Goal: Task Accomplishment & Management: Complete application form

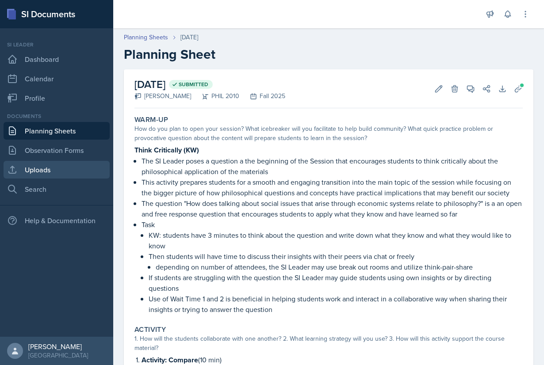
scroll to position [160, 0]
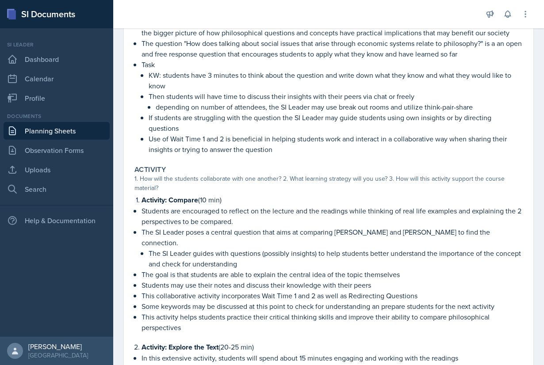
click at [59, 132] on link "Planning Sheets" at bounding box center [57, 131] width 106 height 18
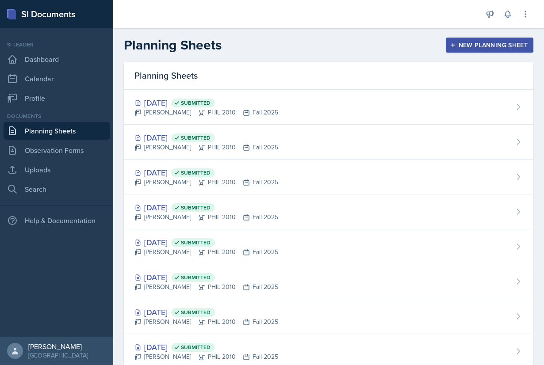
click at [481, 42] on div "New Planning Sheet" at bounding box center [489, 45] width 76 height 7
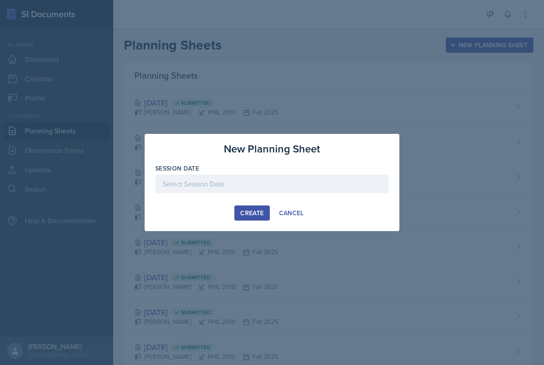
click at [242, 179] on div at bounding box center [271, 184] width 233 height 19
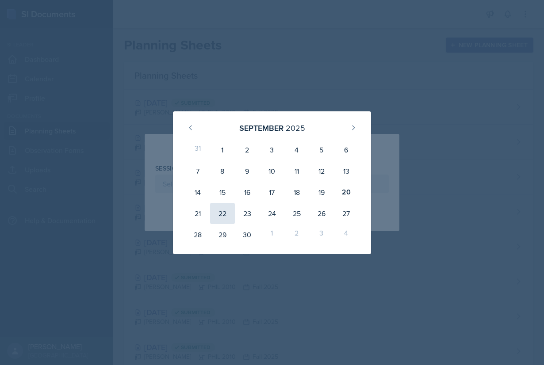
click at [218, 213] on div "22" at bounding box center [222, 213] width 25 height 21
type input "[DATE]"
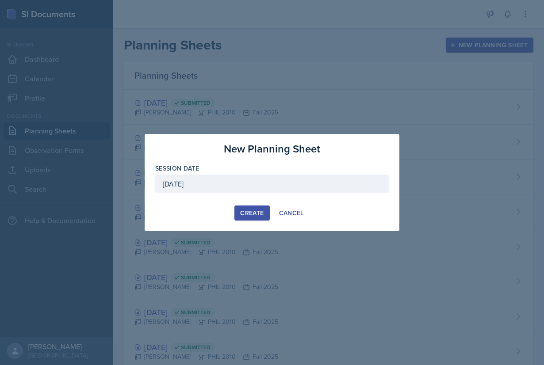
click at [254, 211] on div "Create" at bounding box center [251, 212] width 23 height 7
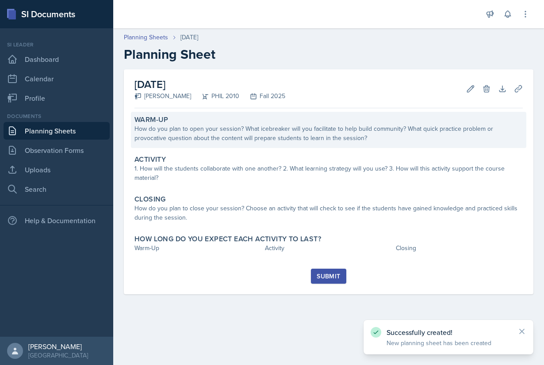
click at [236, 131] on div "How do you plan to open your session? What icebreaker will you facilitate to he…" at bounding box center [328, 133] width 388 height 19
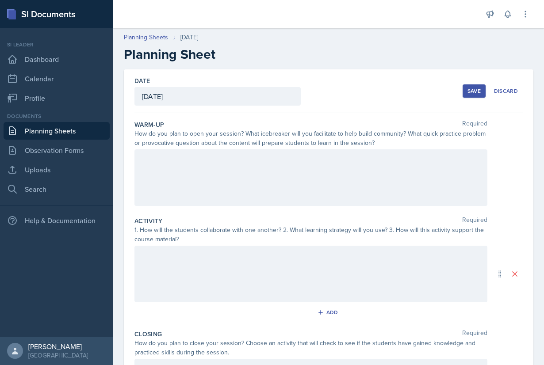
click at [251, 170] on div at bounding box center [310, 177] width 353 height 57
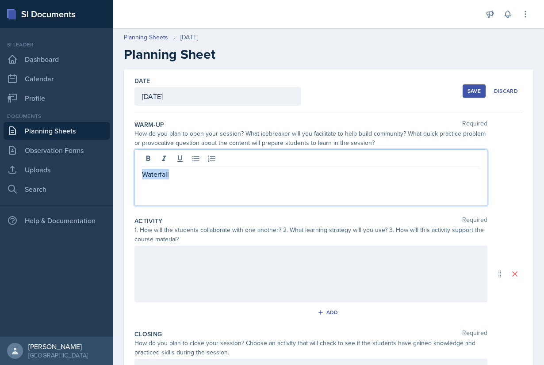
drag, startPoint x: 173, startPoint y: 173, endPoint x: 136, endPoint y: 172, distance: 36.7
click at [136, 172] on div "Waterfall" at bounding box center [310, 177] width 353 height 57
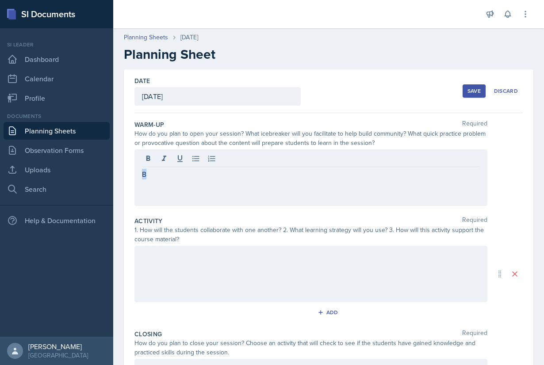
drag, startPoint x: 206, startPoint y: 179, endPoint x: 140, endPoint y: 179, distance: 65.9
click at [140, 179] on div "B" at bounding box center [310, 177] width 353 height 57
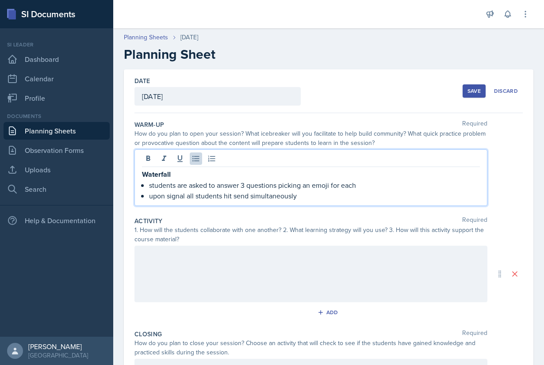
click at [188, 196] on p "upon signal all students hit send simultaneously" at bounding box center [314, 195] width 331 height 11
click at [364, 193] on p "upon signal of the SI leader all students hit send simultaneously" at bounding box center [314, 195] width 331 height 11
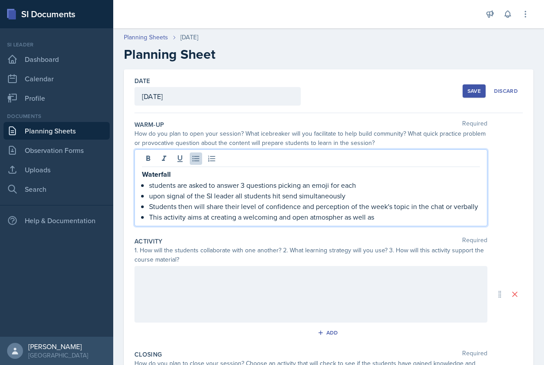
click at [333, 215] on p "This activity aims at creating a welcoming and open atmospher as well as" at bounding box center [314, 217] width 331 height 11
drag, startPoint x: 383, startPoint y: 216, endPoint x: 343, endPoint y: 216, distance: 40.7
click at [343, 216] on p "This activity aims at creating a welcoming and open atmosphere as well as" at bounding box center [314, 217] width 331 height 11
click at [371, 219] on p "This activity aims at creating a welcoming and open atmosphere as well as" at bounding box center [314, 217] width 331 height 11
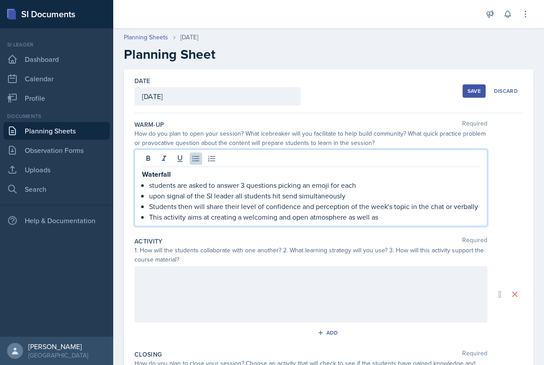
drag, startPoint x: 388, startPoint y: 216, endPoint x: 348, endPoint y: 215, distance: 40.2
click at [347, 216] on p "This activity aims at creating a welcoming and open atmosphere as well as" at bounding box center [314, 217] width 331 height 11
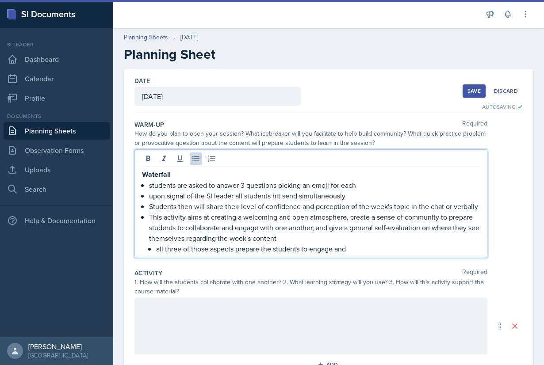
click at [159, 248] on p "all three of those aspects prepare the students to engage and" at bounding box center [318, 249] width 324 height 11
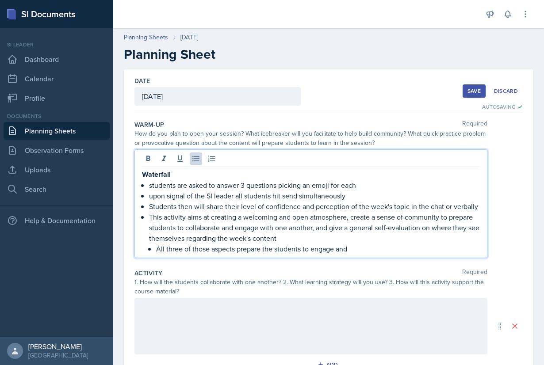
click at [378, 248] on p "All three of those aspects prepare the students to engage and" at bounding box center [318, 249] width 324 height 11
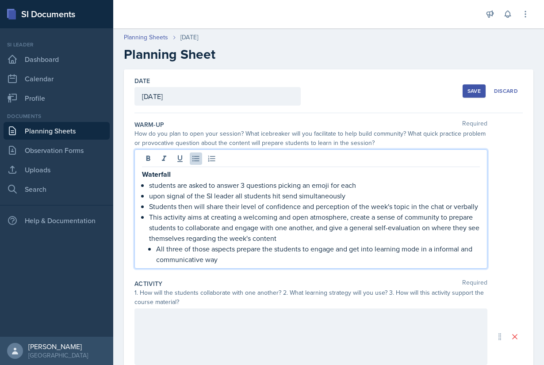
click at [300, 334] on div at bounding box center [310, 336] width 353 height 57
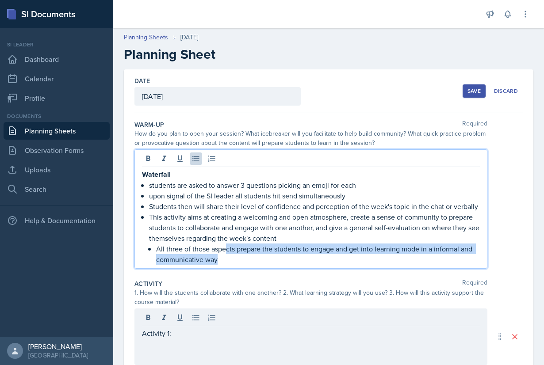
click at [227, 247] on p "All three of those aspects prepare the students to engage and get into learning…" at bounding box center [318, 254] width 324 height 21
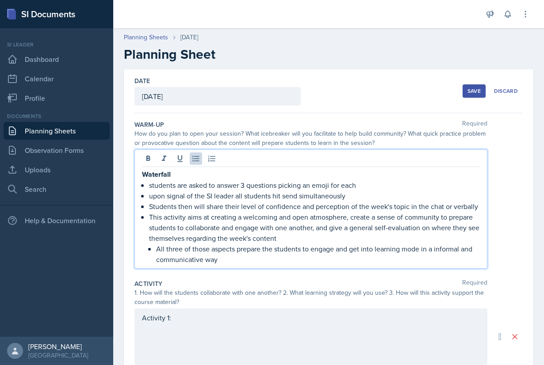
click at [224, 259] on p "All three of those aspects prepare the students to engage and get into learning…" at bounding box center [318, 254] width 324 height 21
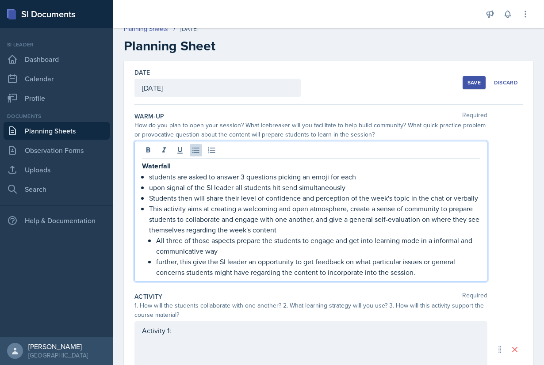
scroll to position [12, 0]
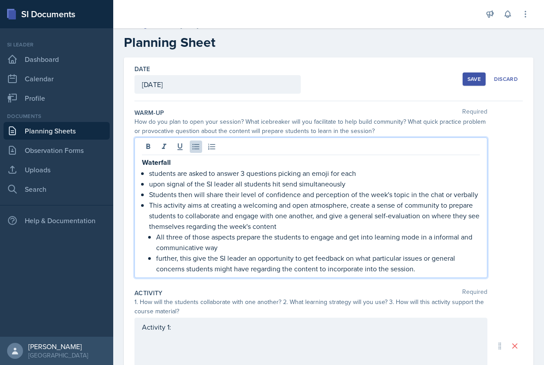
click at [219, 332] on div "Activity 1:" at bounding box center [310, 346] width 353 height 57
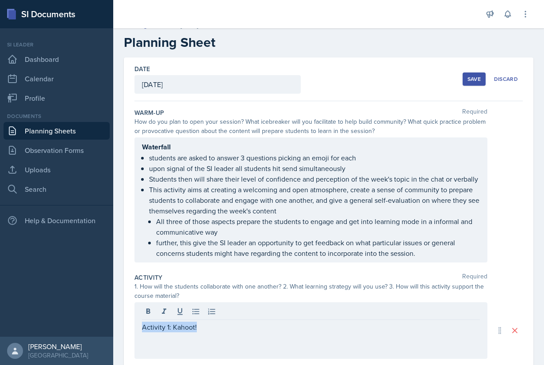
drag, startPoint x: 209, startPoint y: 332, endPoint x: 137, endPoint y: 329, distance: 72.1
click at [137, 329] on div "Activity 1: Kahoot!" at bounding box center [310, 330] width 353 height 57
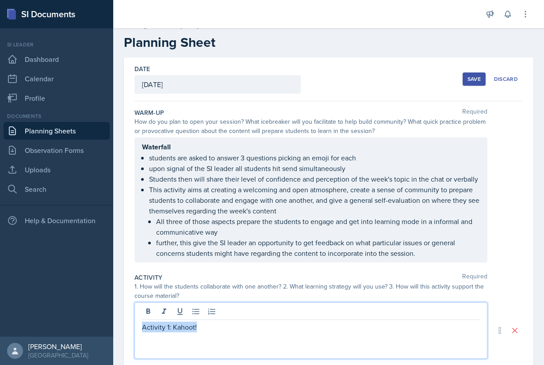
drag, startPoint x: 204, startPoint y: 326, endPoint x: 120, endPoint y: 325, distance: 83.5
click at [134, 325] on div "Activity 1: Kahoot!" at bounding box center [310, 330] width 353 height 57
click at [209, 325] on p "Activity 1: Kahoot!" at bounding box center [311, 327] width 338 height 11
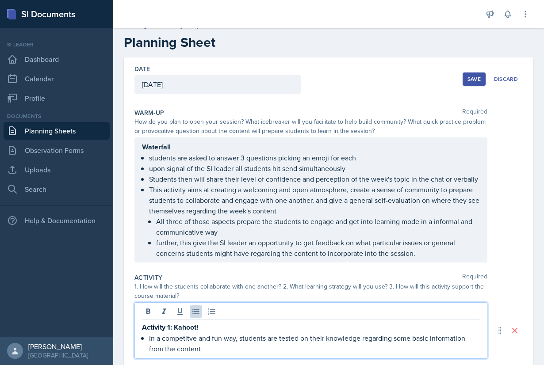
click at [214, 338] on p "In a competitve and fun way, students are tested on their knowledge regarding s…" at bounding box center [314, 343] width 331 height 21
click at [186, 338] on p "In a competitve and fun way, students are tested on their knowledge regarding s…" at bounding box center [314, 343] width 331 height 21
click at [227, 346] on p "In a competitive and fun way, students are tested on their knowledge regarding …" at bounding box center [314, 343] width 331 height 21
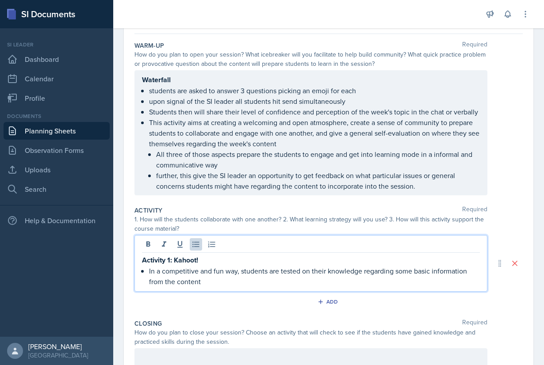
scroll to position [93, 0]
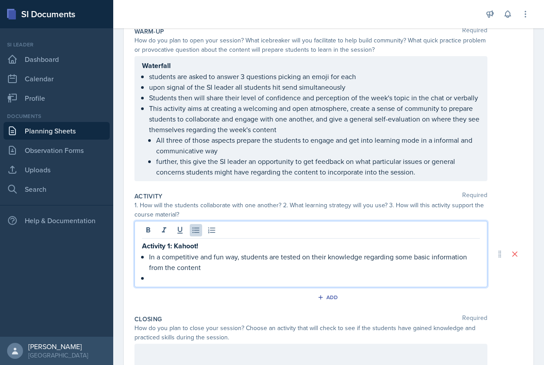
click at [232, 243] on p "Activity 1: Kahoot!" at bounding box center [311, 245] width 338 height 11
drag, startPoint x: 242, startPoint y: 246, endPoint x: 200, endPoint y: 246, distance: 42.0
click at [200, 246] on p "Activity 1: Kahoot! (10-15 min)" at bounding box center [311, 245] width 338 height 11
click at [191, 274] on p at bounding box center [314, 278] width 331 height 11
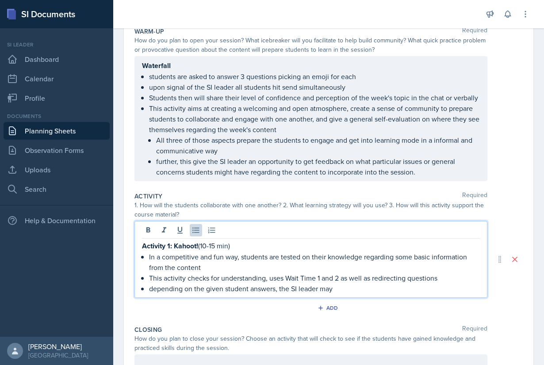
click at [153, 287] on p "depending on the given student answers, the SI leader may" at bounding box center [314, 288] width 331 height 11
click at [354, 288] on p "Depending on the given student answers, the SI leader [PERSON_NAME]" at bounding box center [314, 288] width 331 height 11
click at [195, 265] on p "In a competitive and fun way, students are tested on their knowledge regarding …" at bounding box center [314, 261] width 331 height 21
click at [343, 291] on p "Depending on the given student answers, the SI leader [PERSON_NAME]" at bounding box center [314, 288] width 331 height 11
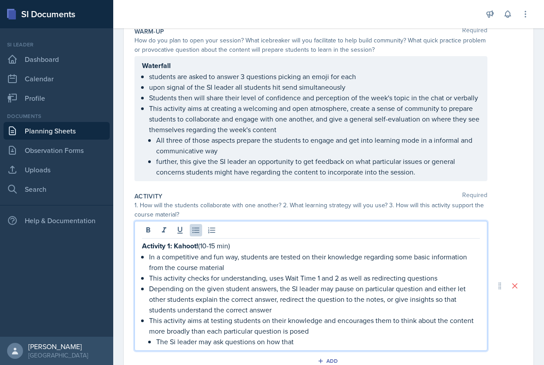
click at [330, 326] on p "This activity aims at testing students on their knowledge and encourages them t…" at bounding box center [314, 325] width 331 height 21
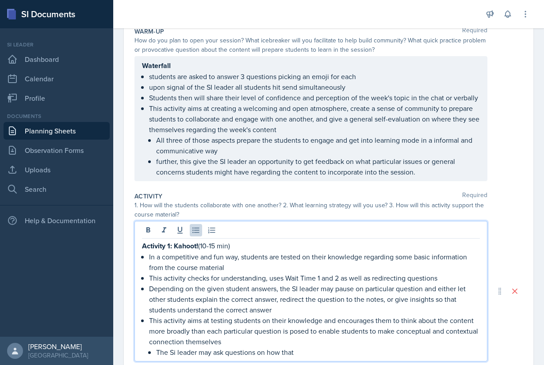
click at [346, 349] on p "The Si leader may ask questions on how that" at bounding box center [318, 352] width 324 height 11
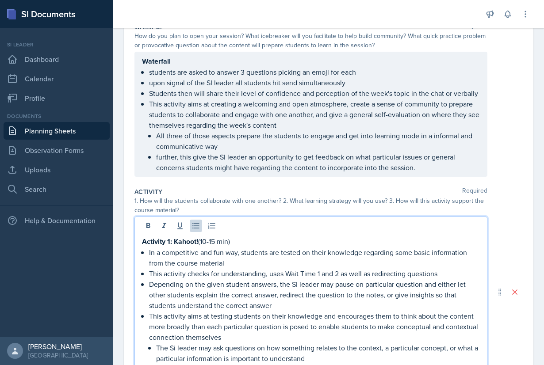
scroll to position [108, 0]
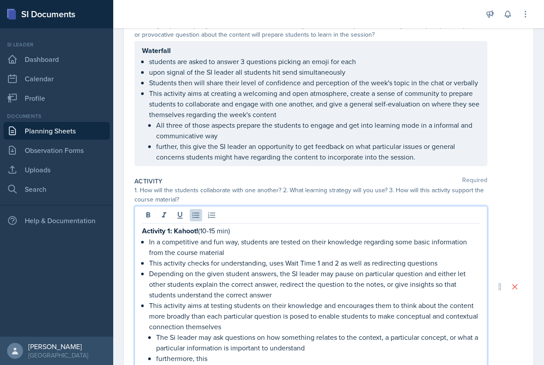
click at [158, 358] on p "furthermore, this" at bounding box center [318, 358] width 324 height 11
click at [224, 358] on p "Furthermore, this" at bounding box center [318, 358] width 324 height 11
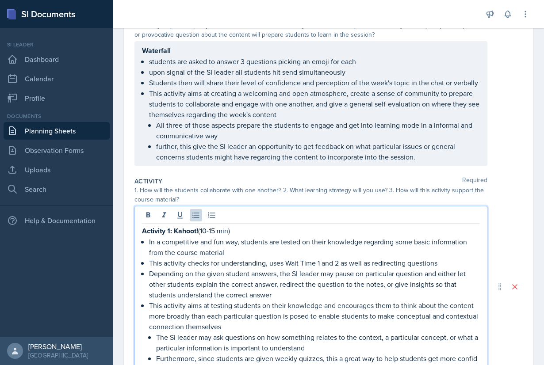
scroll to position [119, 0]
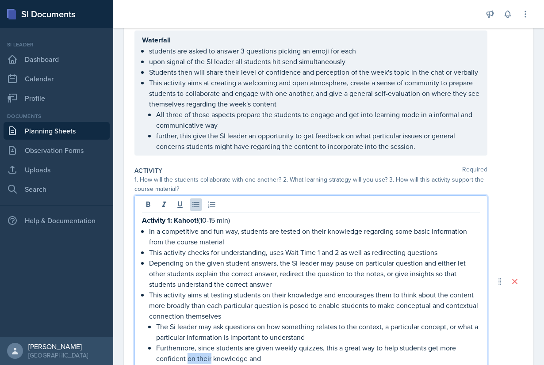
drag, startPoint x: 210, startPoint y: 356, endPoint x: 188, endPoint y: 356, distance: 22.1
click at [188, 356] on p "Furthermore, since students are given weekly quizzes, this a great way to help …" at bounding box center [318, 353] width 324 height 21
click at [277, 354] on p "Furthermore, since students are given weekly quizzes, this a great way to help …" at bounding box center [318, 353] width 324 height 21
click at [198, 358] on p "Furthermore, since students are given weekly quizzes, this a great way to help …" at bounding box center [318, 353] width 324 height 21
click at [377, 354] on p "Furthermore, since students are given weekly quizzes, this a great way to help …" at bounding box center [318, 353] width 324 height 21
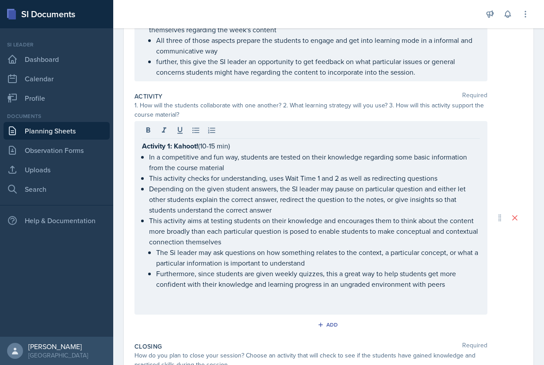
scroll to position [250, 0]
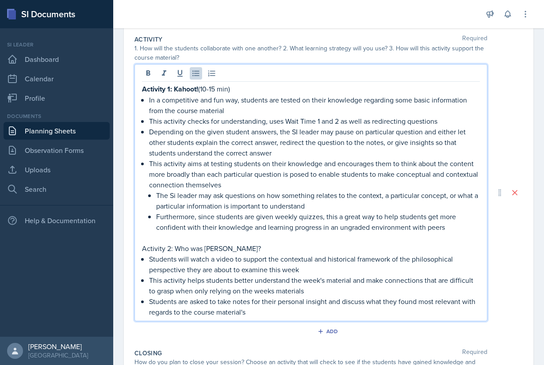
click at [289, 316] on p "Students are asked to take notes for their personal insight and discuss what th…" at bounding box center [314, 306] width 331 height 21
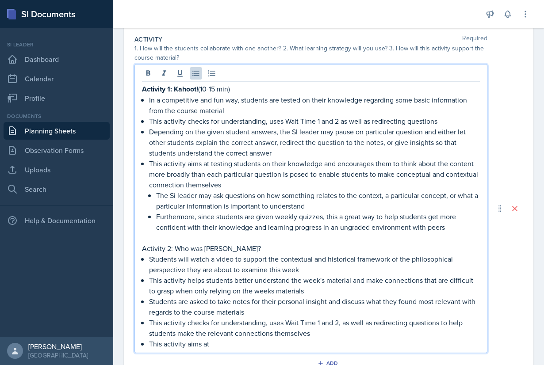
click at [193, 283] on p "This activity helps students better understand the week's material and make con…" at bounding box center [314, 285] width 331 height 21
click at [225, 346] on p "This activity aims at" at bounding box center [314, 344] width 331 height 11
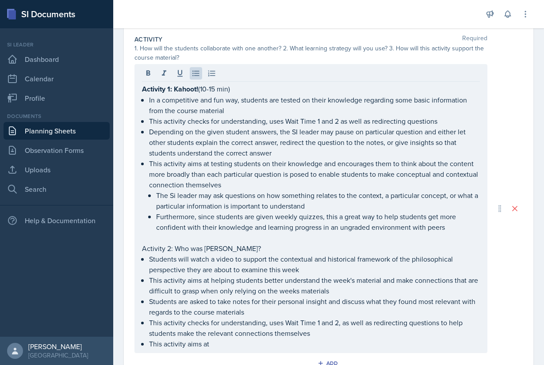
drag, startPoint x: 222, startPoint y: 349, endPoint x: 151, endPoint y: 343, distance: 71.4
click at [151, 343] on div "Activity 1: Kahoot! (10-15 min) In a competitive and fun way, students are test…" at bounding box center [310, 208] width 353 height 289
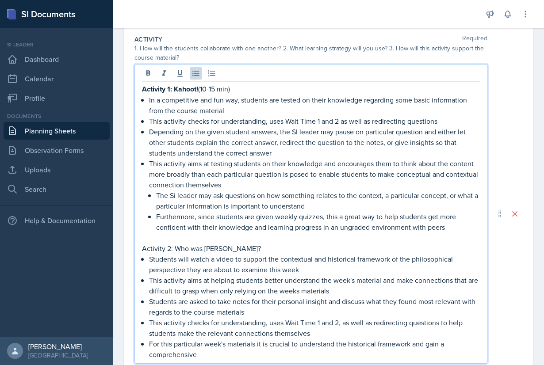
click at [453, 345] on p "For this particular week's materials it is crucial to understand the historical…" at bounding box center [314, 349] width 331 height 21
click at [408, 350] on p "For this particular week's materials it is crucial to understand the historical…" at bounding box center [314, 349] width 331 height 21
click at [337, 355] on p "For this particular week's materials it is crucial to understand the historical…" at bounding box center [314, 349] width 331 height 21
click at [415, 347] on p "For this particular week's materials it is crucial to understand the historical…" at bounding box center [314, 349] width 331 height 21
click at [401, 354] on p "For this particular week's materials it is crucial to understand the historical…" at bounding box center [314, 349] width 331 height 21
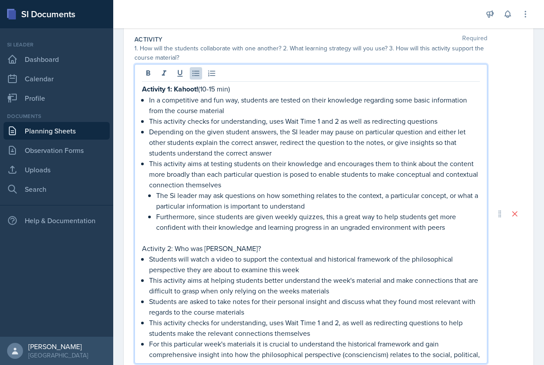
scroll to position [257, 0]
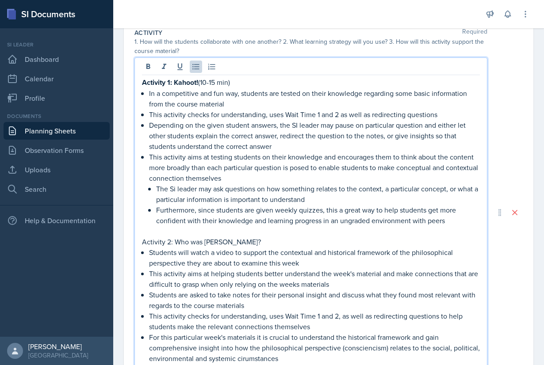
click at [196, 358] on p "For this particular week's materials it is crucial to understand the historical…" at bounding box center [314, 348] width 331 height 32
click at [269, 358] on p "For this particular week's materials it is crucial to understand the historical…" at bounding box center [314, 348] width 331 height 32
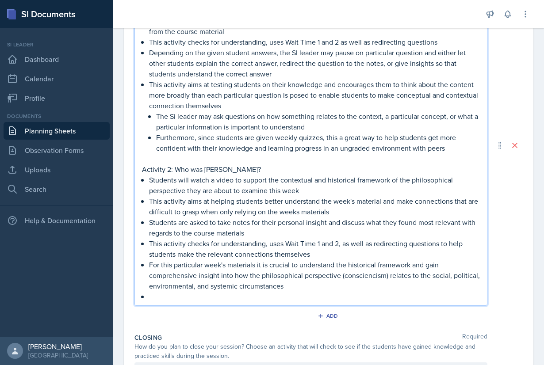
scroll to position [336, 0]
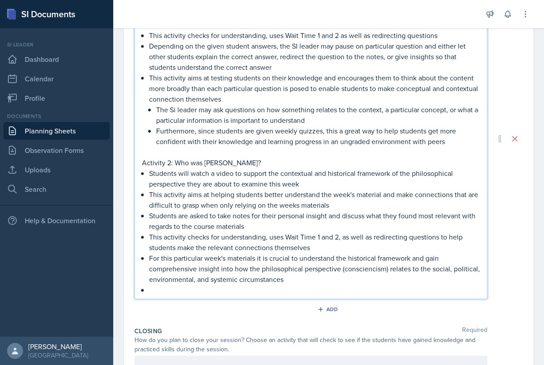
click at [270, 227] on p "Students are asked to take notes for their personal insight and discuss what th…" at bounding box center [314, 220] width 331 height 21
click at [317, 244] on p "This activity checks for understanding, uses Wait Time 1 and 2, as well as redi…" at bounding box center [314, 242] width 331 height 21
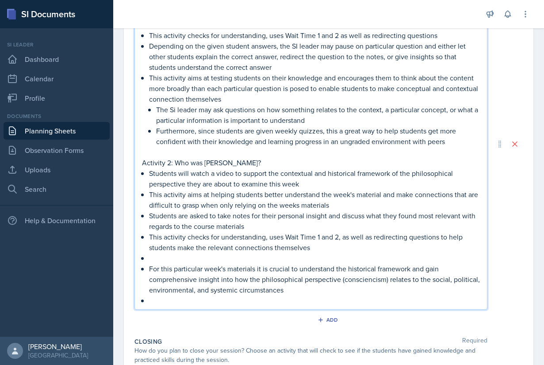
click at [267, 237] on p "This activity checks for understanding, uses Wait Time 1 and 2, as well as redi…" at bounding box center [314, 242] width 331 height 21
click at [274, 259] on p at bounding box center [314, 258] width 331 height 11
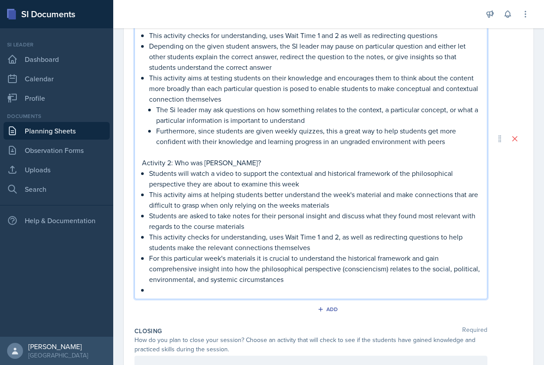
click at [247, 288] on p at bounding box center [314, 290] width 331 height 11
click at [324, 245] on p "This activity checks for understanding, uses Wait Time 1 and 2, as well as redi…" at bounding box center [314, 242] width 331 height 21
click at [309, 228] on p "Students are asked to take notes for their personal insight and discuss what th…" at bounding box center [314, 220] width 331 height 21
click at [175, 289] on p at bounding box center [314, 290] width 331 height 11
click at [253, 228] on p "Students are asked to take notes for their personal insight and discuss what th…" at bounding box center [314, 220] width 331 height 21
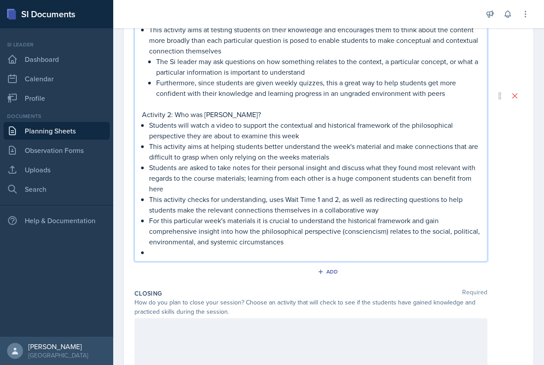
scroll to position [386, 0]
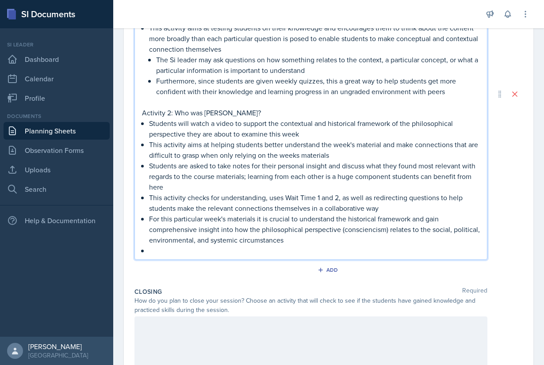
click at [210, 252] on p at bounding box center [314, 250] width 331 height 11
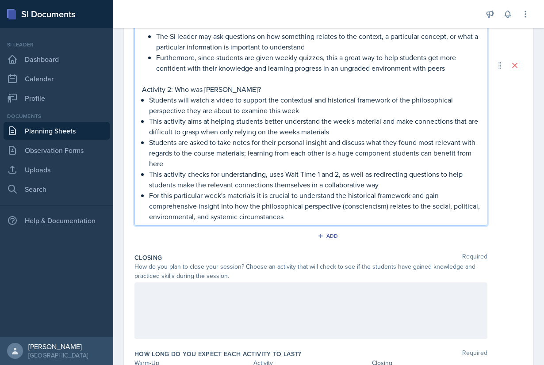
scroll to position [425, 0]
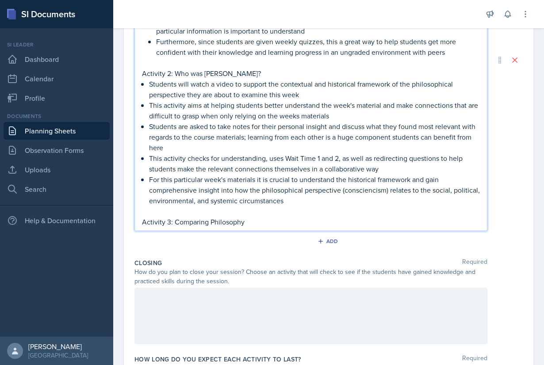
click at [270, 215] on p at bounding box center [311, 211] width 338 height 11
click at [272, 224] on p "Activity 3: Comparing Philosophy" at bounding box center [311, 222] width 338 height 11
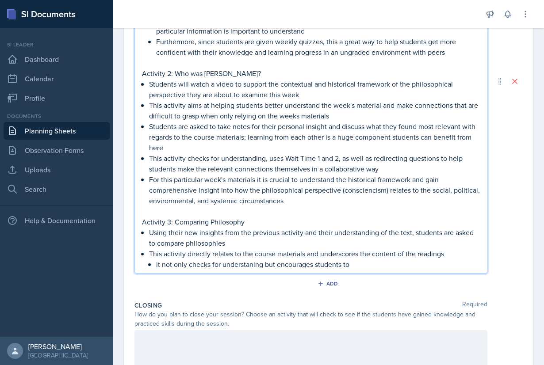
click at [243, 261] on p "it not only checks for understaning but encourages students to" at bounding box center [318, 264] width 324 height 11
click at [396, 268] on p "it not only checks for understanding but encourages students to" at bounding box center [318, 264] width 324 height 11
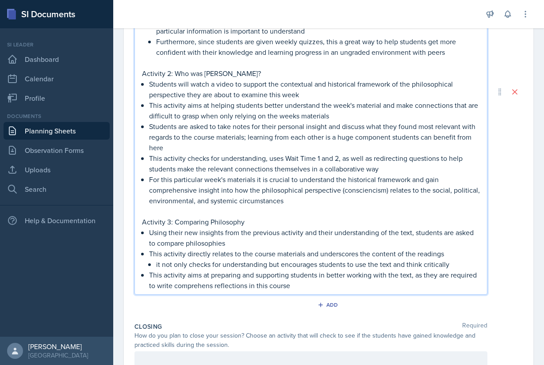
click at [187, 285] on p "This activity aims at preparing and supporting students in better working with …" at bounding box center [314, 280] width 331 height 21
click at [303, 286] on p "This activity aims at preparing and supporting students in better working with …" at bounding box center [314, 280] width 331 height 21
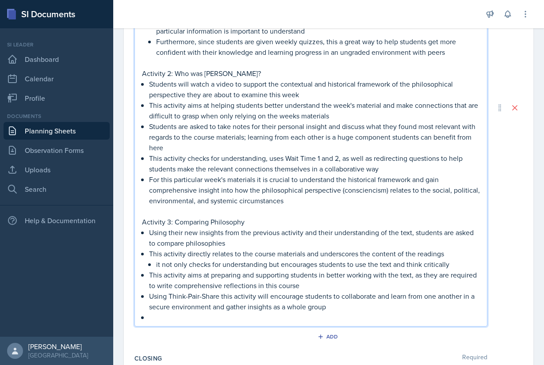
click at [245, 306] on p "Using Think-Pair-Share this activity will encourage students to collaborate and…" at bounding box center [314, 301] width 331 height 21
click at [248, 308] on p "Using Think-Pair-Share this activity will encourage students to collaborate and…" at bounding box center [314, 301] width 331 height 21
click at [231, 315] on p at bounding box center [314, 317] width 331 height 11
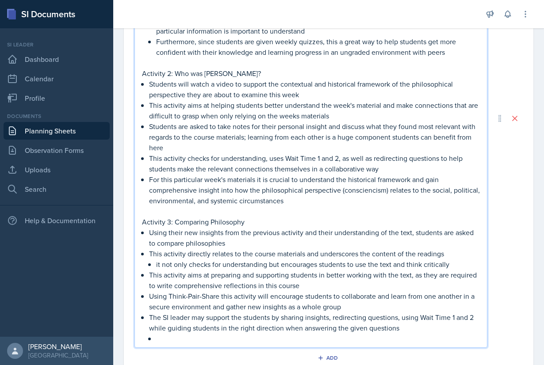
click at [415, 331] on p "The SI leader may support the students by sharing insights, redirecting questio…" at bounding box center [314, 322] width 331 height 21
click at [392, 340] on p at bounding box center [318, 338] width 324 height 11
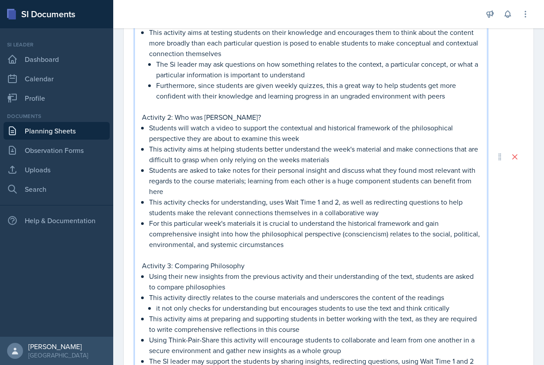
scroll to position [320, 0]
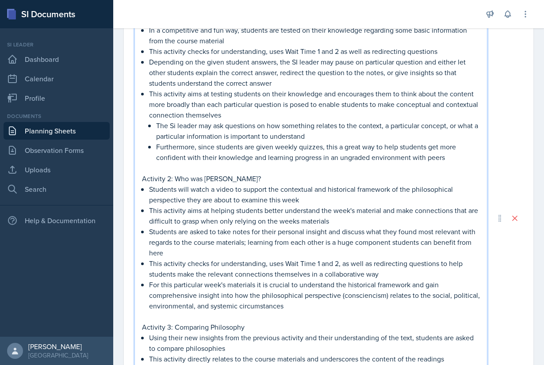
click at [285, 175] on p "Activity 2: Who was [PERSON_NAME]?" at bounding box center [311, 178] width 338 height 11
drag, startPoint x: 261, startPoint y: 177, endPoint x: 118, endPoint y: 175, distance: 142.8
click at [134, 175] on div "Activity 1: Kahoot! (10-15 min) In a competitive and fun way, students are test…" at bounding box center [310, 218] width 353 height 448
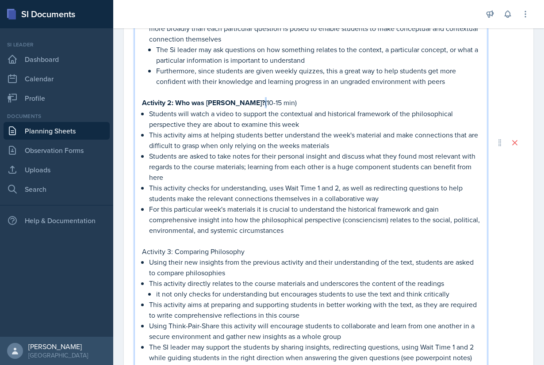
scroll to position [420, 0]
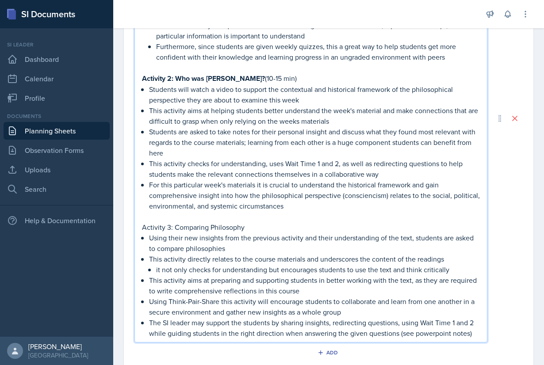
click at [256, 224] on p "Activity 3: Comparing Philosophy" at bounding box center [311, 227] width 338 height 11
click at [244, 227] on p "Activity 3: Comparing Philosophy 10-15 min)" at bounding box center [311, 227] width 338 height 11
click at [311, 254] on p "This activity directly relates to the course materials and underscores the cont…" at bounding box center [314, 259] width 331 height 11
click at [249, 227] on strong "Activity 3: Comparing Philosophy (" at bounding box center [196, 227] width 109 height 10
click at [291, 275] on p "This activity aims at preparing and supporting students in better working with …" at bounding box center [314, 285] width 331 height 21
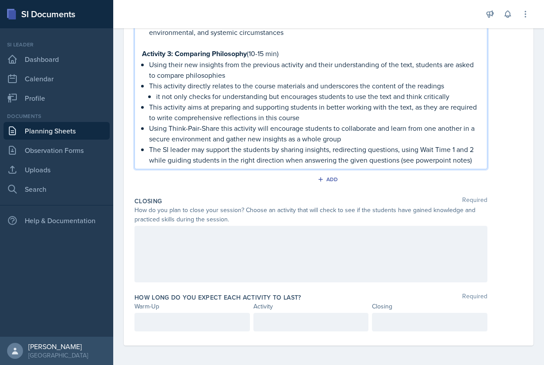
click at [259, 253] on div at bounding box center [310, 254] width 353 height 57
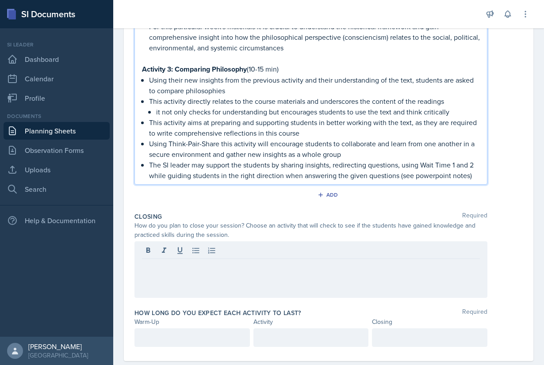
click at [476, 162] on p "The SI leader may support the students by sharing insights, redirecting questio…" at bounding box center [314, 170] width 331 height 21
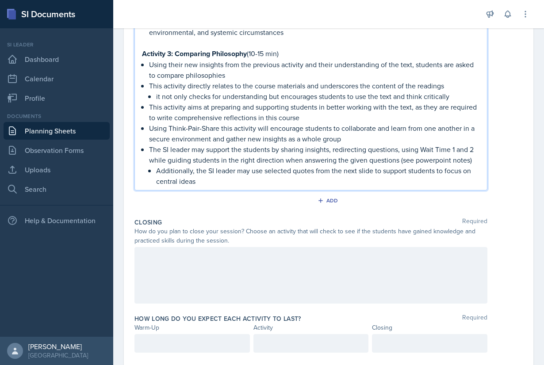
click at [255, 278] on div at bounding box center [310, 275] width 353 height 57
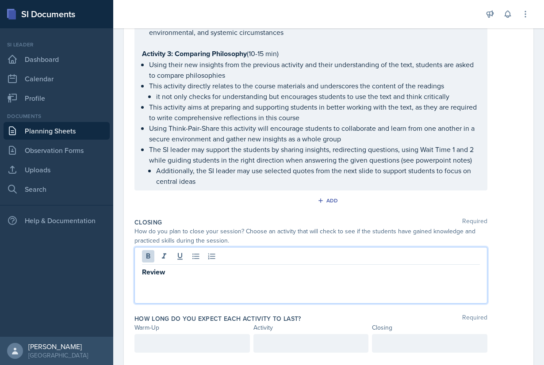
click at [225, 270] on p "Review" at bounding box center [311, 272] width 338 height 11
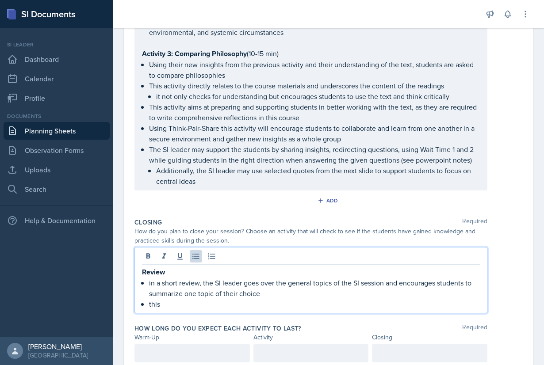
click at [152, 282] on p "in a short review, the SI leader goes over the general topics of the SI session…" at bounding box center [314, 288] width 331 height 21
click at [175, 304] on p "this" at bounding box center [314, 304] width 331 height 11
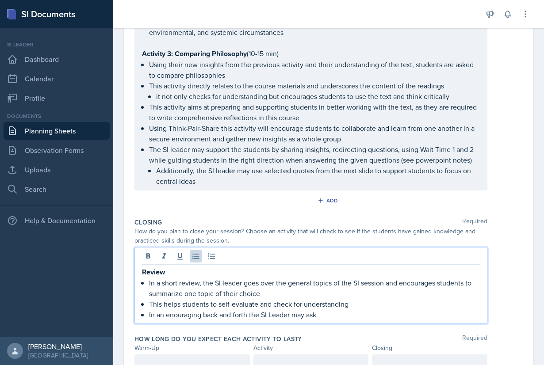
click at [180, 313] on p "In an enouraging back and forth the SI Leader may ask" at bounding box center [314, 314] width 331 height 11
click at [342, 313] on p "In an encouraging back and forth the SI Leader may ask" at bounding box center [314, 314] width 331 height 11
click at [224, 313] on p "In an encouraging back and forth the SI Leader may ask" at bounding box center [314, 314] width 331 height 11
click at [336, 310] on p "In an encouraging back and forth the SI Leader may ask" at bounding box center [314, 314] width 331 height 11
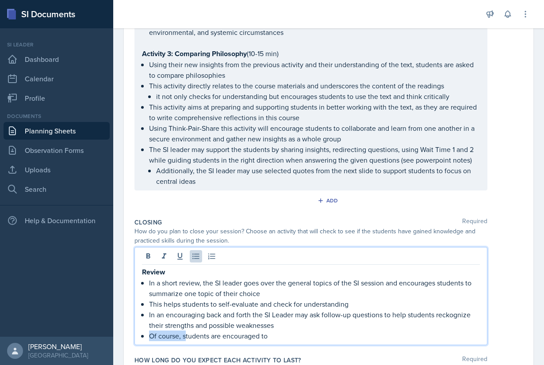
drag, startPoint x: 184, startPoint y: 332, endPoint x: 150, endPoint y: 333, distance: 34.1
click at [150, 333] on p "Of course, students are encouraged to" at bounding box center [314, 336] width 331 height 11
click at [250, 336] on p "Students are encouraged to" at bounding box center [314, 336] width 331 height 11
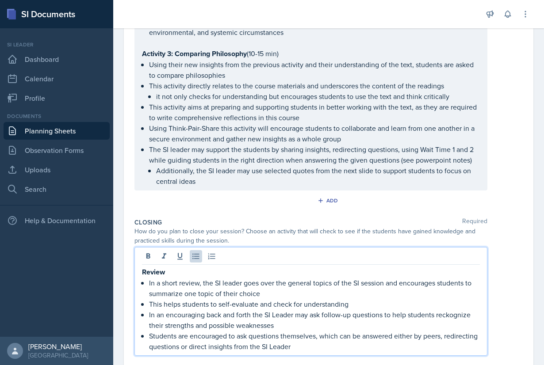
click at [455, 313] on p "In an encouraging back and forth the SI Leader may ask follow-up questions to h…" at bounding box center [314, 319] width 331 height 21
click at [405, 325] on p "In an encouraging back and forth the SI Leader may ask follow-up questions to h…" at bounding box center [314, 319] width 331 height 21
click at [339, 344] on p "Students are encouraged to ask questions themselves, which can be answered eith…" at bounding box center [314, 341] width 331 height 21
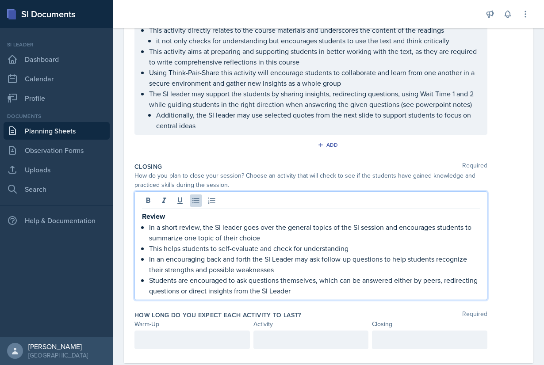
scroll to position [651, 0]
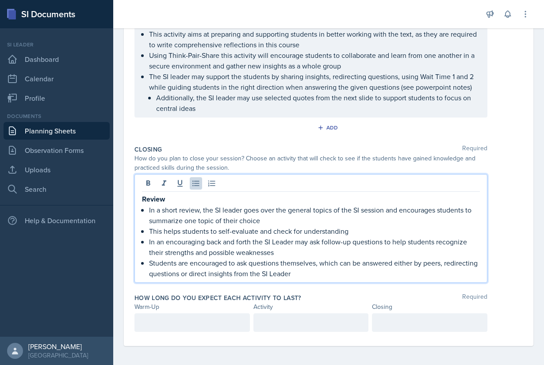
click at [299, 232] on p "This helps students to self-evaluate and check for understanding" at bounding box center [314, 231] width 331 height 11
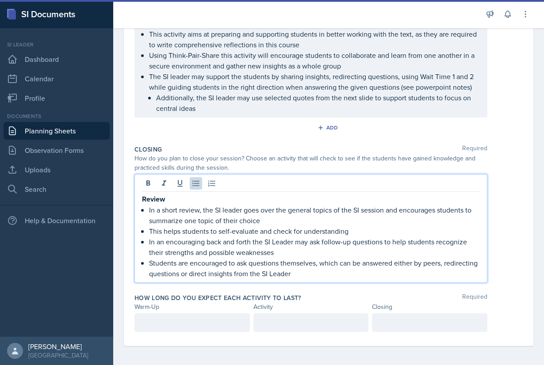
click at [315, 223] on p "In a short review, the SI leader goes over the general topics of the SI session…" at bounding box center [314, 215] width 331 height 21
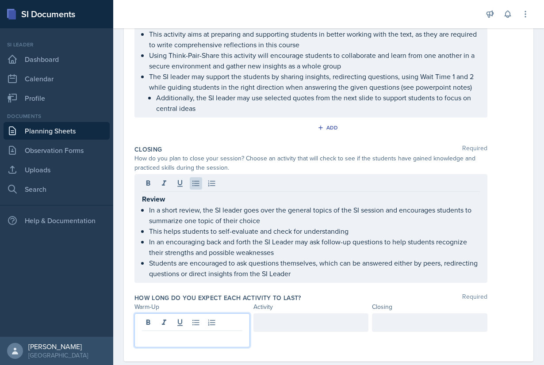
click at [220, 320] on div at bounding box center [191, 330] width 115 height 34
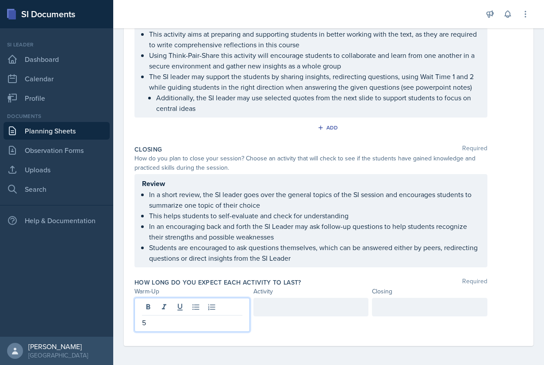
click at [327, 305] on div at bounding box center [310, 307] width 115 height 19
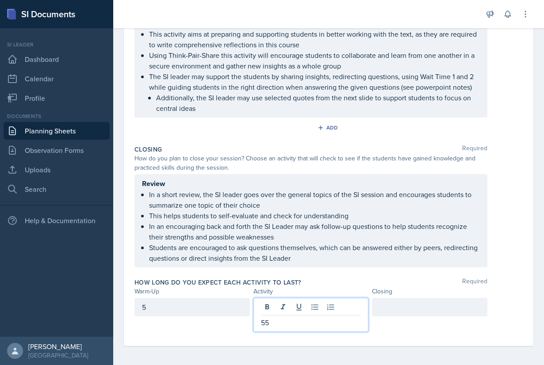
click at [408, 304] on div at bounding box center [429, 307] width 115 height 19
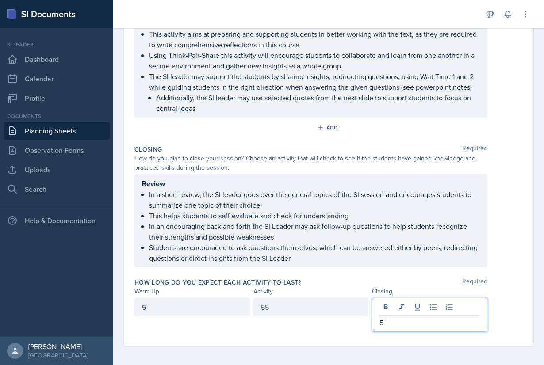
click at [289, 305] on div "55" at bounding box center [310, 307] width 115 height 19
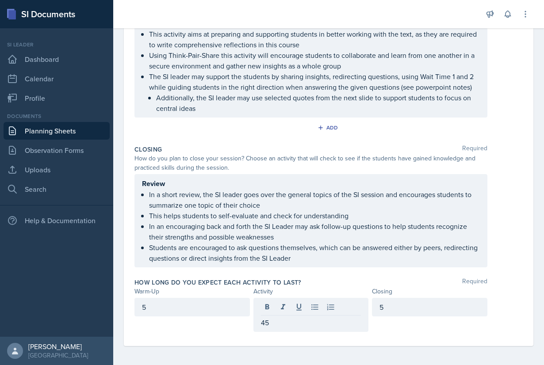
click at [395, 325] on div "5" at bounding box center [429, 315] width 115 height 34
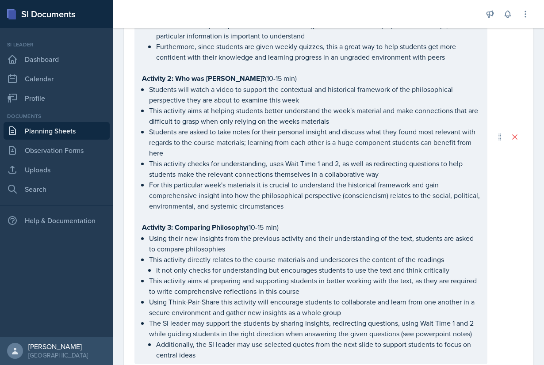
scroll to position [420, 0]
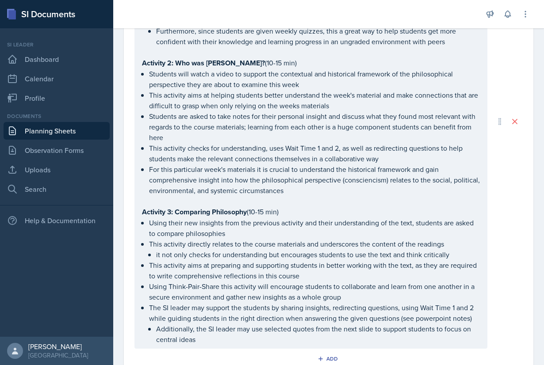
click at [259, 217] on p "Activity 3: Comparing Philosophy (10-15 min)" at bounding box center [311, 211] width 338 height 11
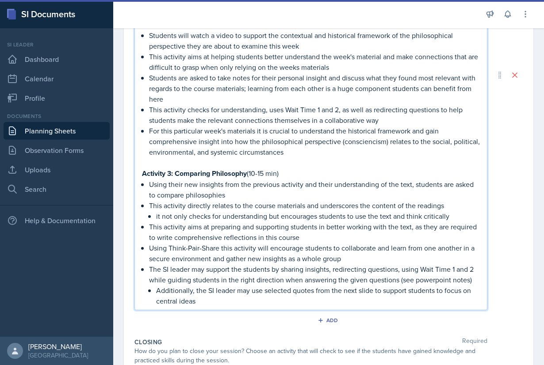
scroll to position [0, 0]
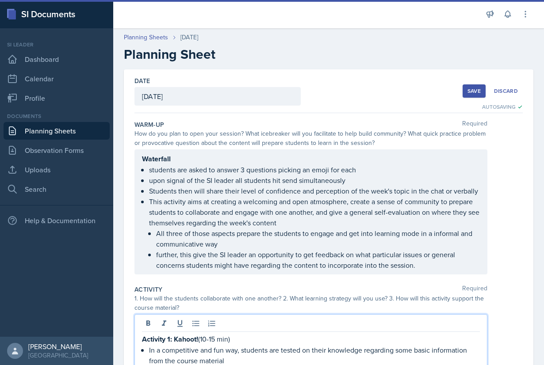
click at [469, 91] on div "Save" at bounding box center [473, 91] width 13 height 7
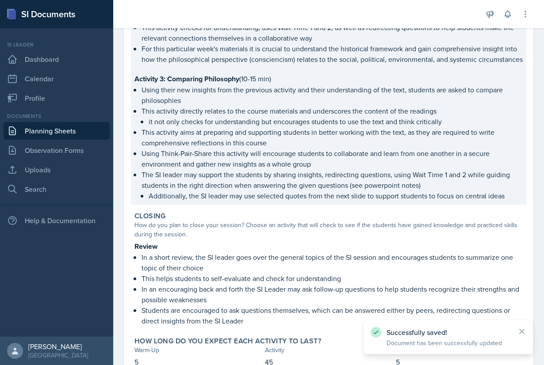
scroll to position [562, 0]
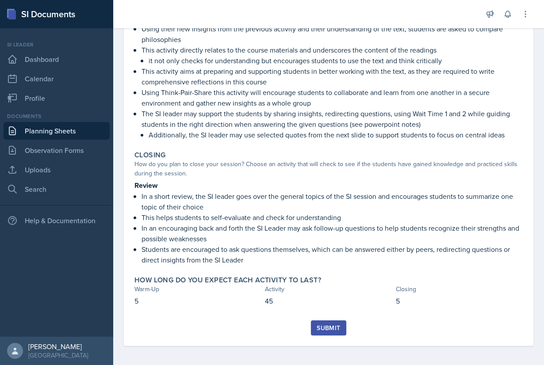
click at [47, 136] on link "Planning Sheets" at bounding box center [57, 131] width 106 height 18
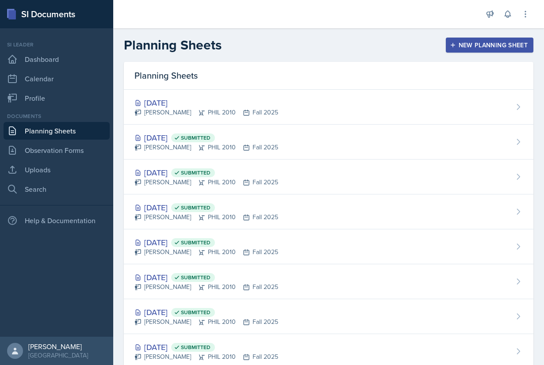
click at [490, 47] on div "New Planning Sheet" at bounding box center [489, 45] width 76 height 7
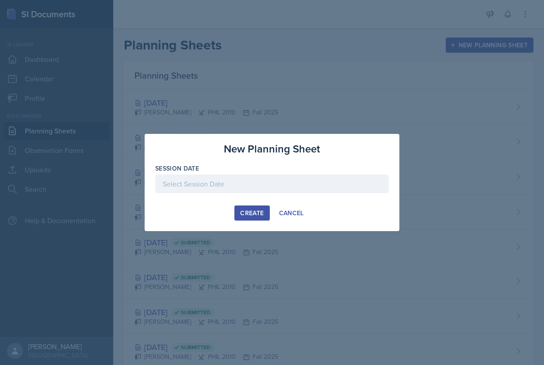
click at [269, 183] on div at bounding box center [271, 184] width 233 height 19
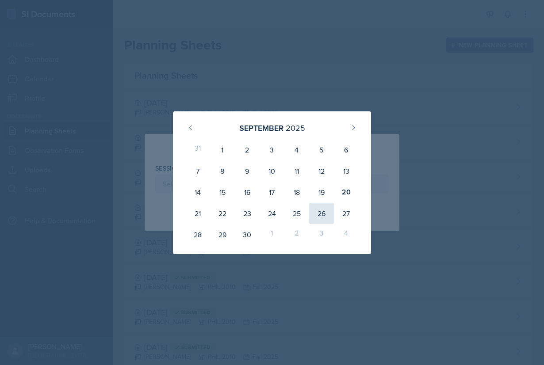
click at [326, 210] on div "26" at bounding box center [321, 213] width 25 height 21
type input "[DATE]"
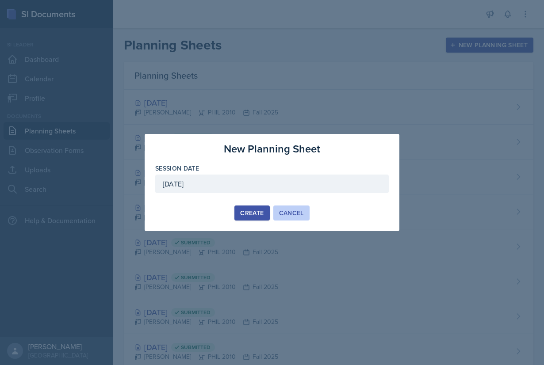
click at [293, 212] on div "Cancel" at bounding box center [291, 212] width 25 height 7
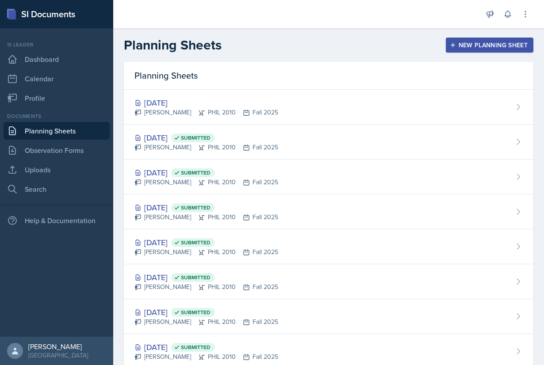
click at [475, 48] on div "New Planning Sheet" at bounding box center [489, 45] width 76 height 7
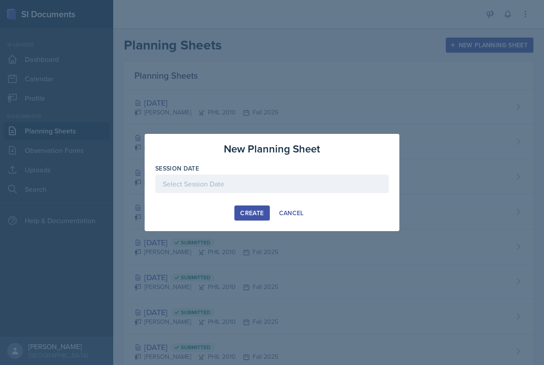
click at [254, 207] on button "Create" at bounding box center [251, 213] width 35 height 15
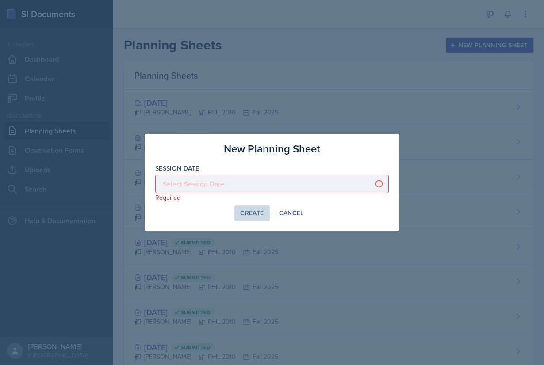
click at [256, 178] on div at bounding box center [271, 184] width 233 height 19
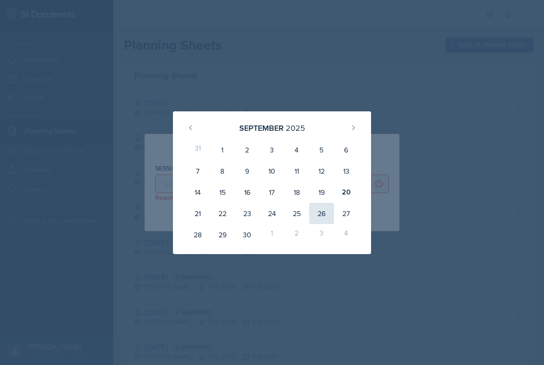
click at [318, 211] on div "26" at bounding box center [321, 213] width 25 height 21
type input "[DATE]"
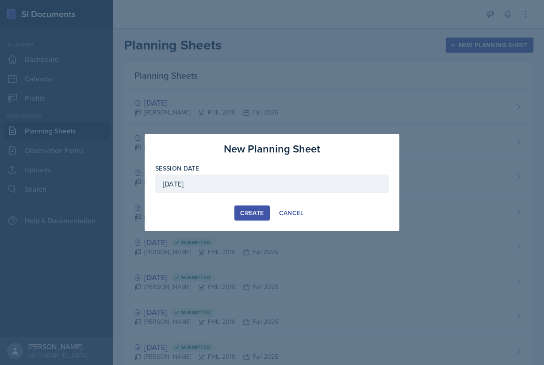
click at [255, 209] on div "Create" at bounding box center [251, 212] width 23 height 7
